Goal: Check status: Check status

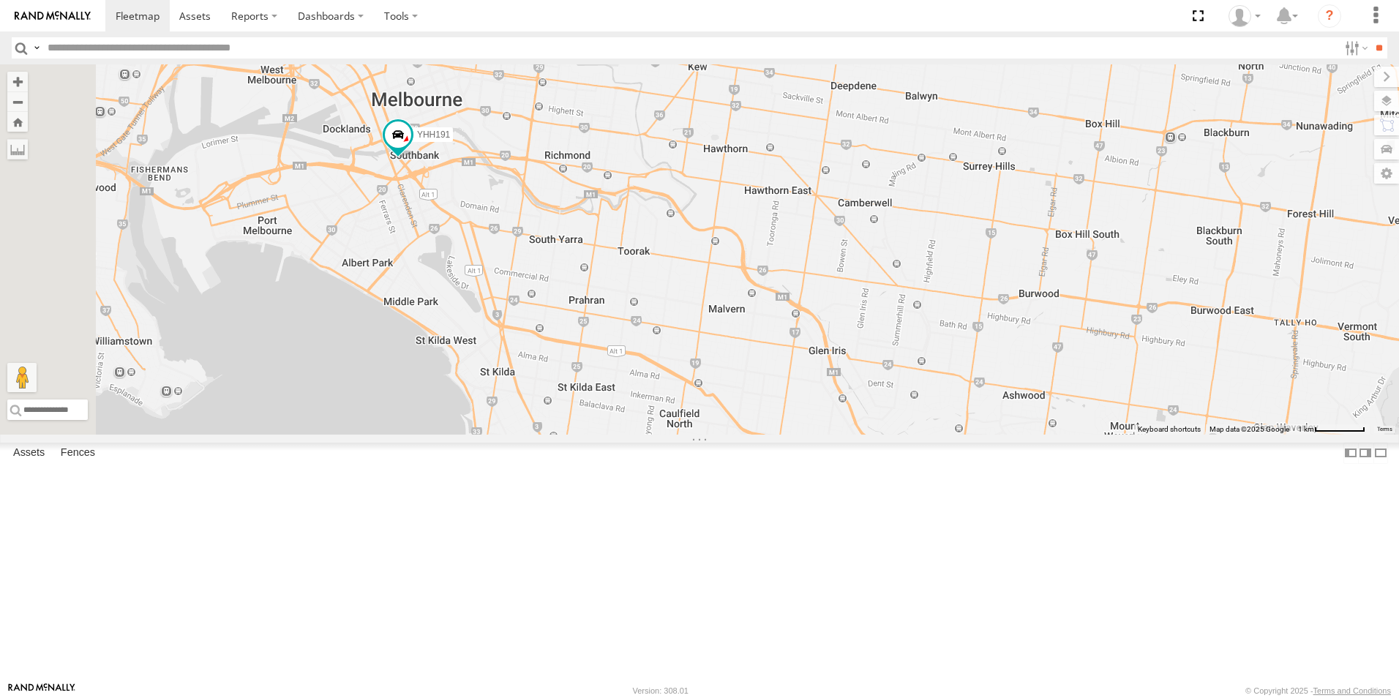
drag, startPoint x: 553, startPoint y: 223, endPoint x: 591, endPoint y: 295, distance: 81.2
click at [590, 296] on div "YHH191 YSZ197 4" at bounding box center [699, 249] width 1399 height 370
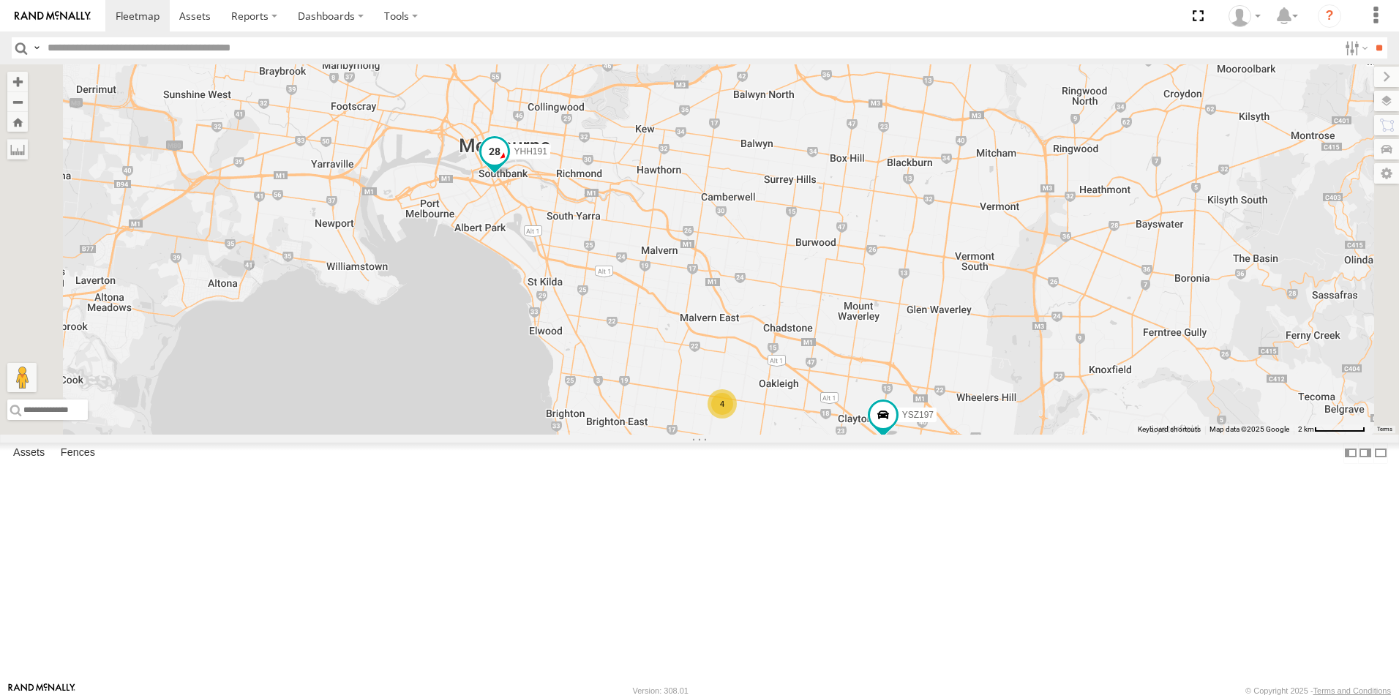
click at [508, 165] on span at bounding box center [495, 151] width 26 height 26
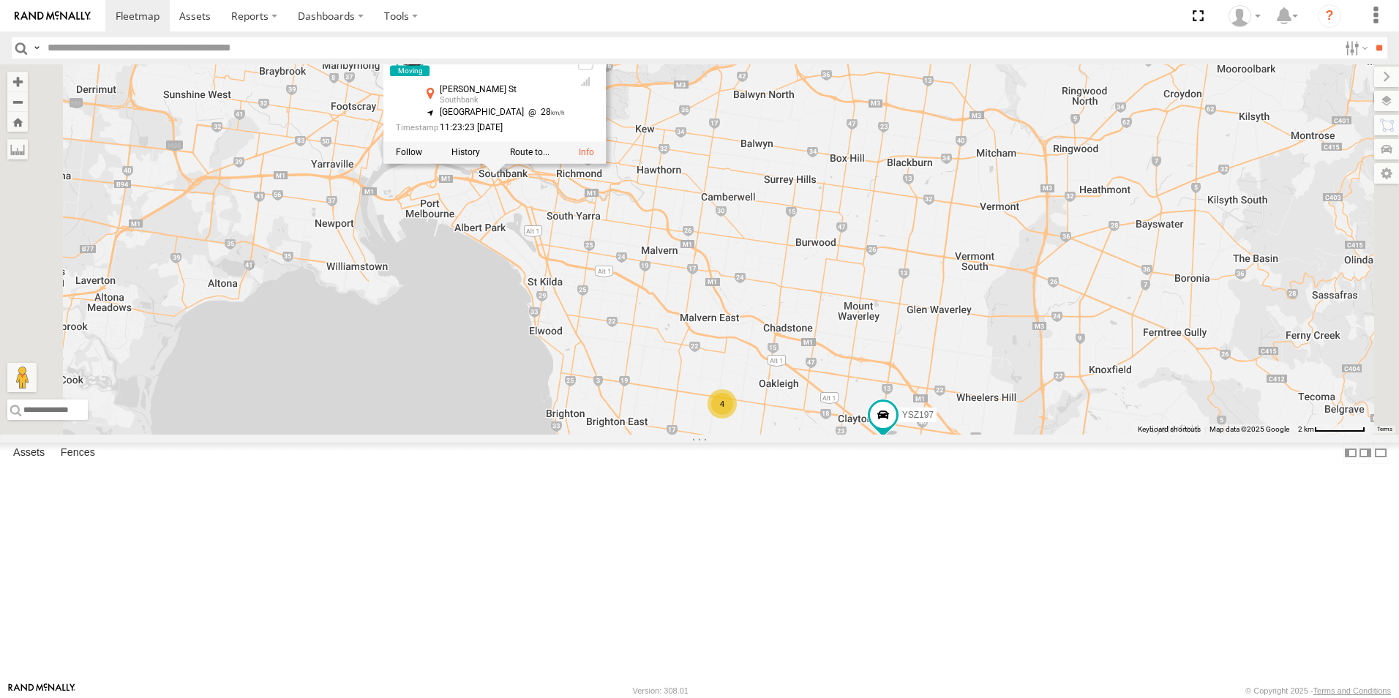
click at [607, 164] on div at bounding box center [495, 153] width 222 height 22
click at [480, 158] on label at bounding box center [466, 153] width 29 height 10
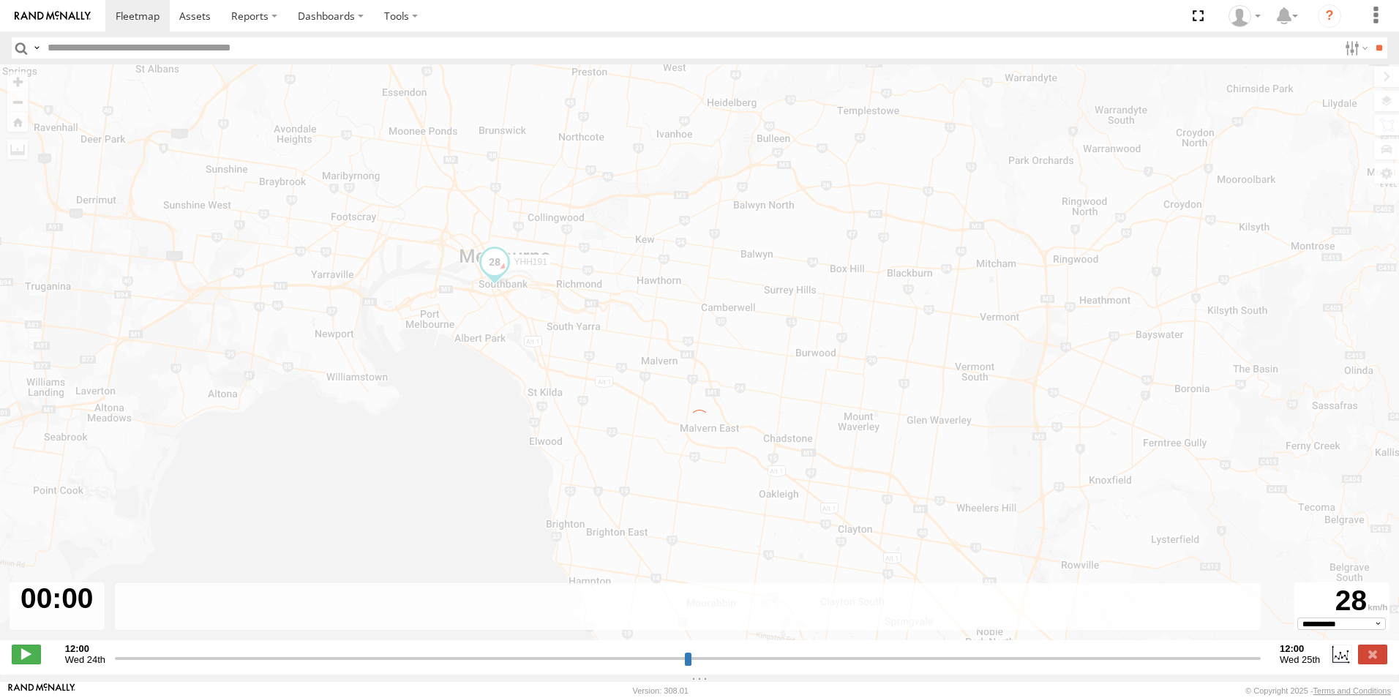
type input "**********"
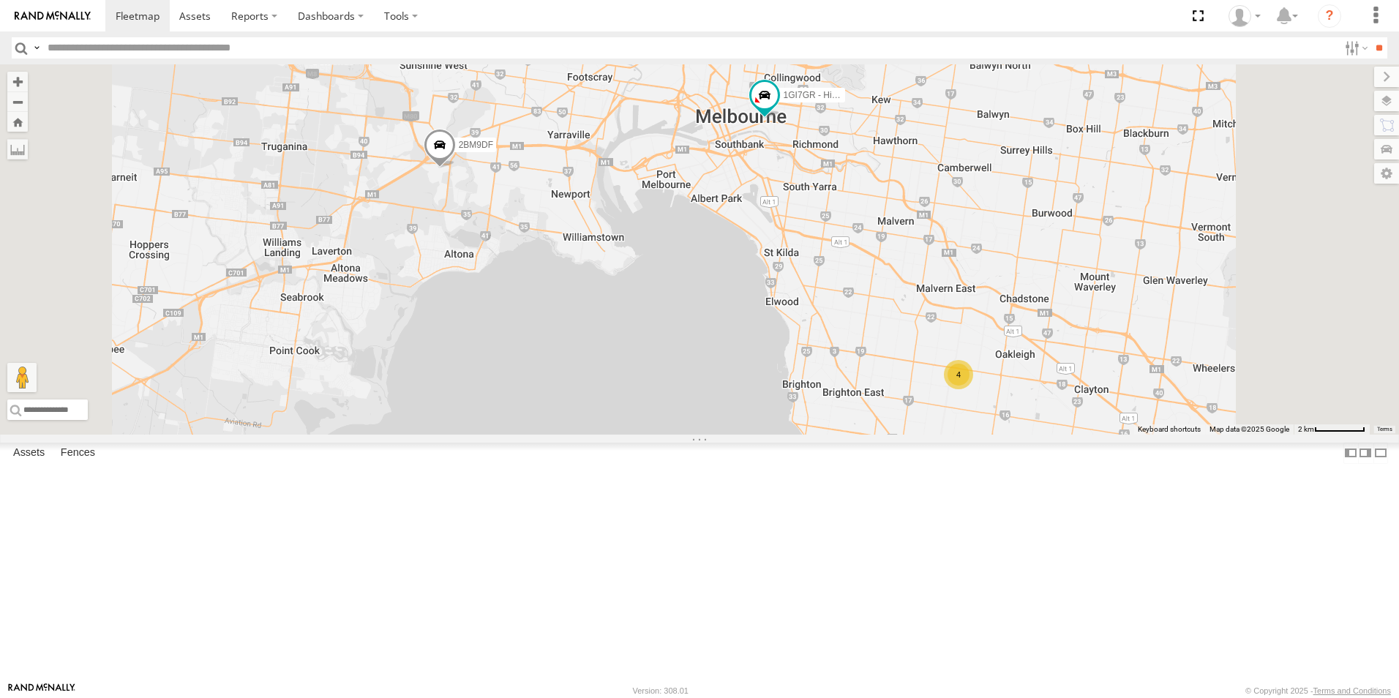
click at [1247, 435] on div "4 2BM9DF 1GI7GR - Hiace" at bounding box center [699, 249] width 1399 height 370
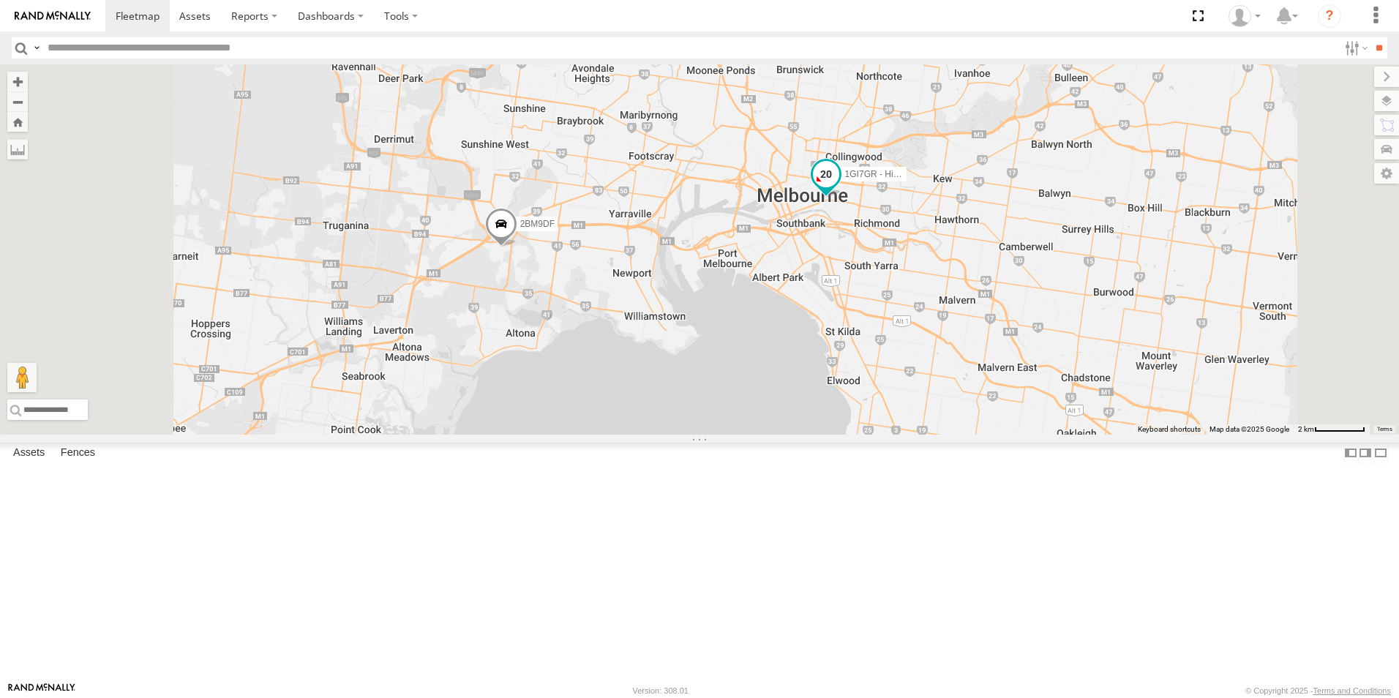
click at [839, 187] on span at bounding box center [826, 174] width 26 height 26
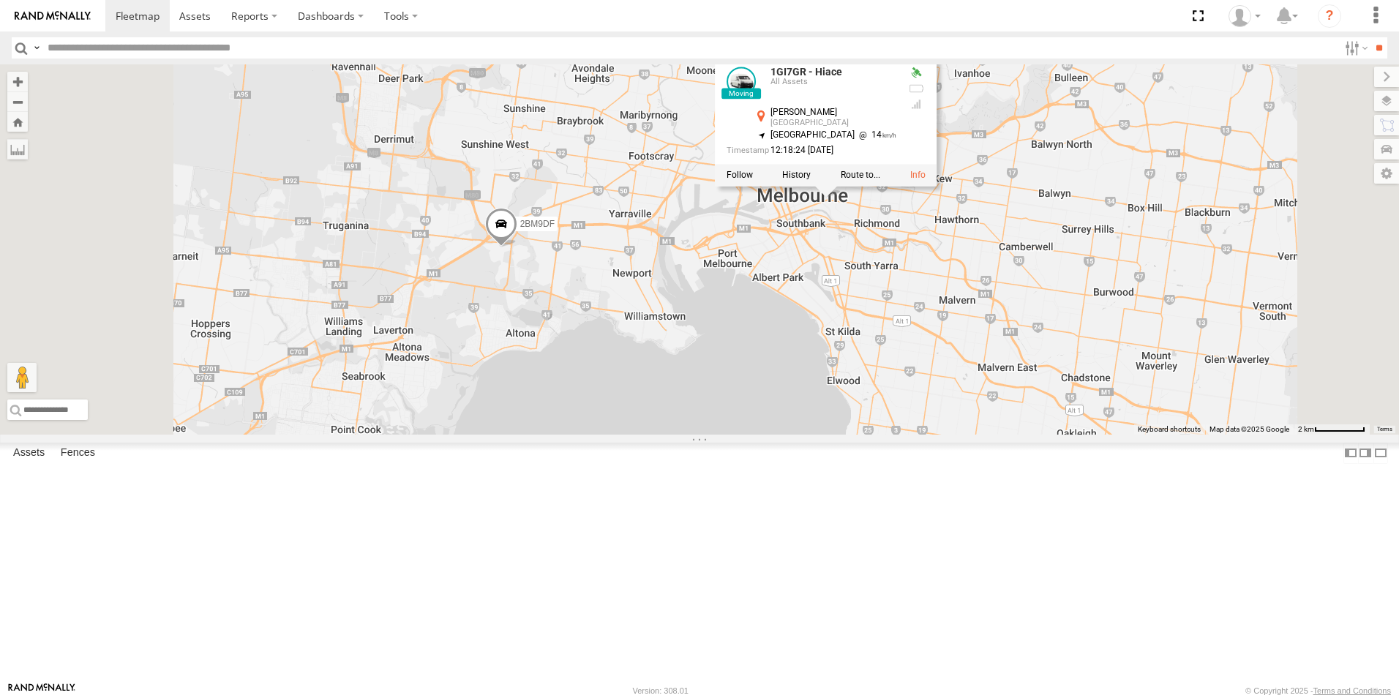
click at [1006, 364] on div "2BM9DF 1GI7GR - Hiace 4 1GI7GR - Hiace All Assets Flinders Ln Melbourne -37.814…" at bounding box center [699, 249] width 1399 height 370
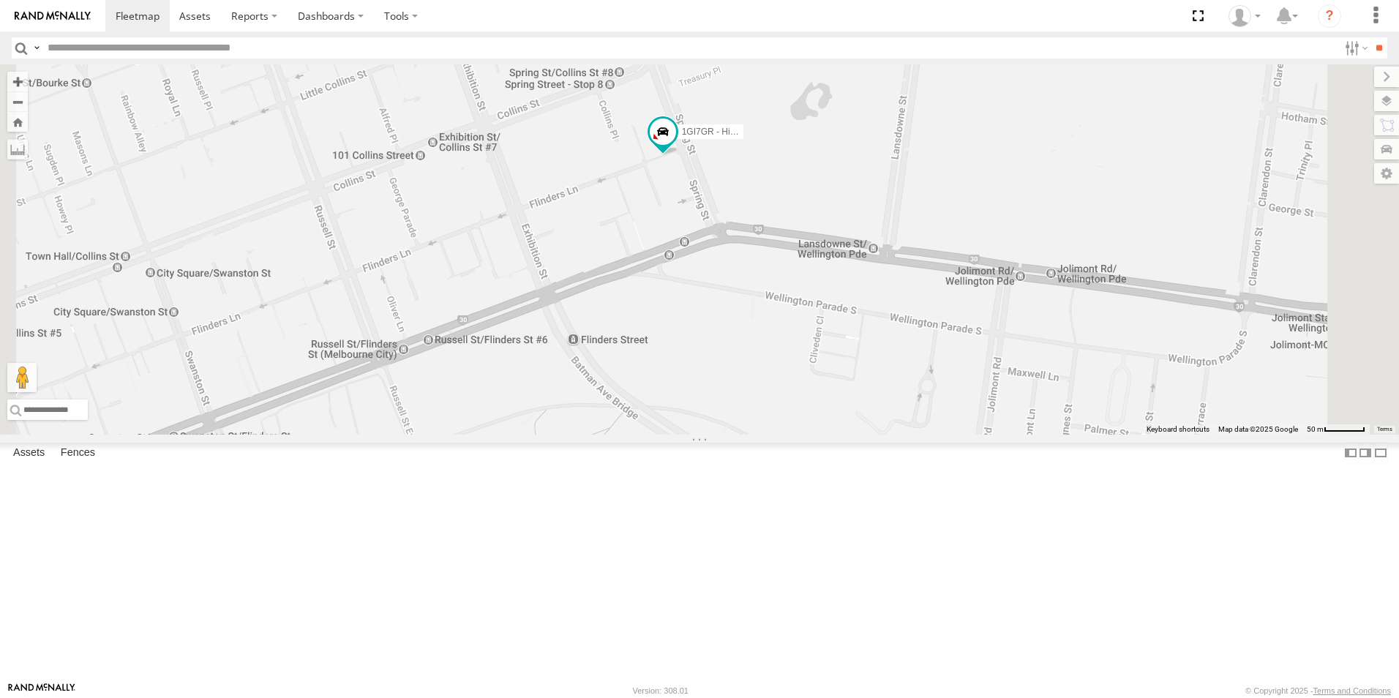
drag, startPoint x: 973, startPoint y: 261, endPoint x: 902, endPoint y: 555, distance: 302.7
click at [954, 435] on div "2BM9DF 1GI7GR - Hiace" at bounding box center [699, 249] width 1399 height 370
